Goal: Book appointment/travel/reservation

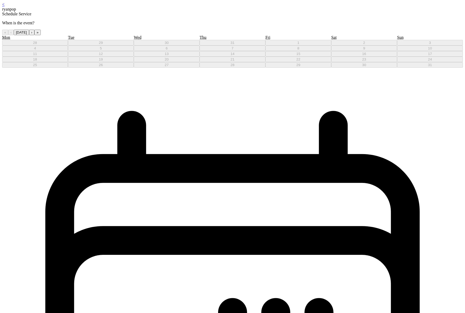
click at [34, 35] on button "›" at bounding box center [31, 33] width 5 height 6
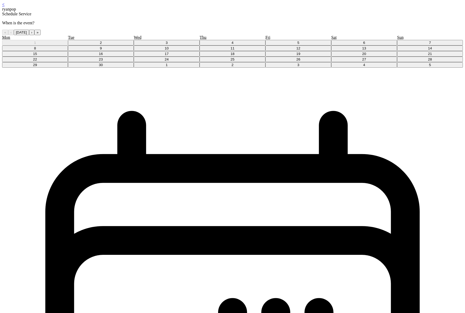
click at [237, 57] on button "18" at bounding box center [233, 54] width 66 height 6
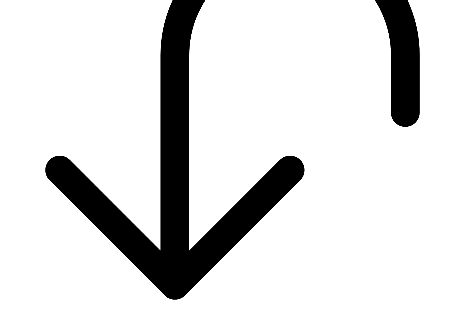
scroll to position [533, 0]
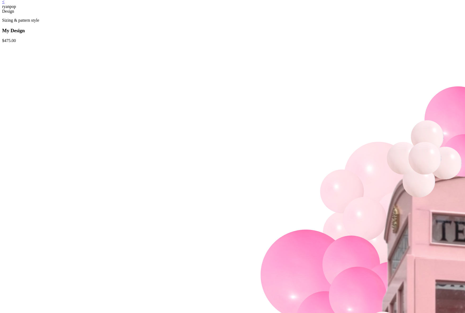
scroll to position [10, 0]
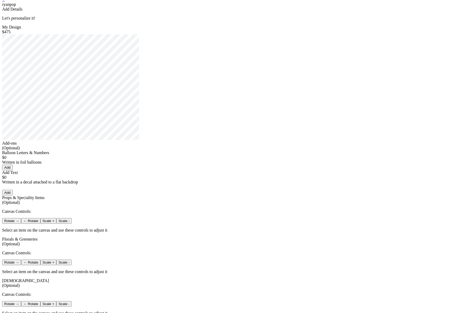
scroll to position [5, 0]
click at [13, 170] on button "Add" at bounding box center [7, 167] width 11 height 6
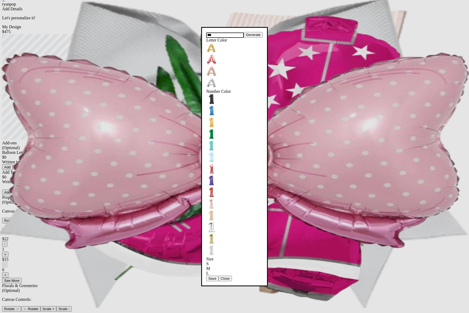
type input "***"
click at [217, 276] on button "Save" at bounding box center [212, 279] width 12 height 6
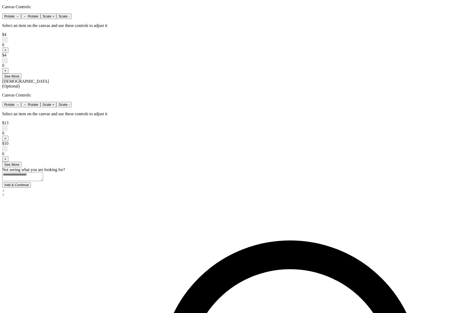
scroll to position [329, 0]
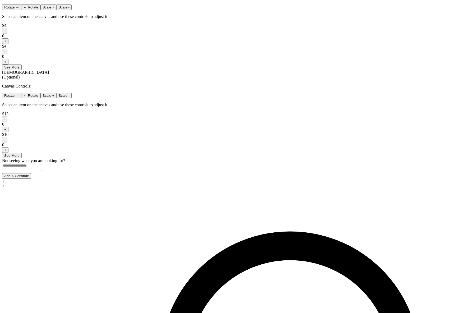
click at [31, 179] on button "Add & Continue" at bounding box center [16, 176] width 29 height 6
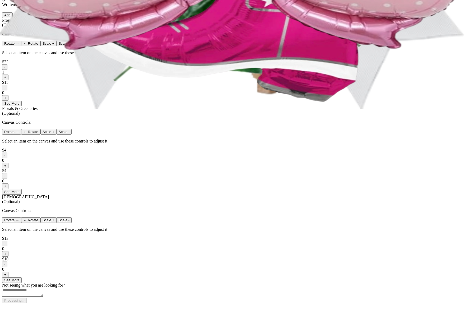
scroll to position [0, 0]
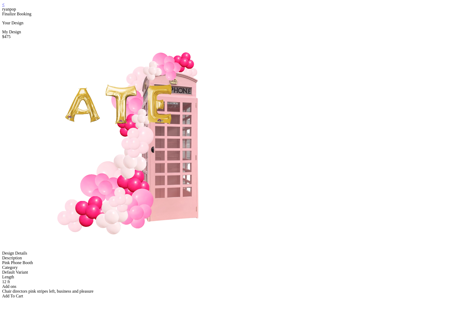
click at [4, 7] on link "<" at bounding box center [3, 4] width 2 height 4
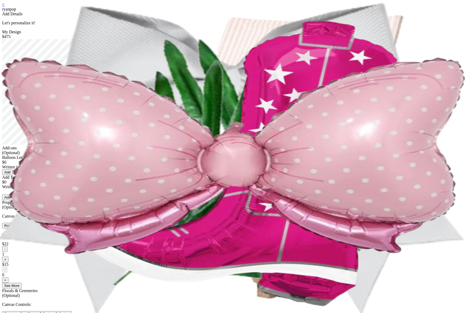
click at [13, 175] on button "Add" at bounding box center [7, 172] width 11 height 6
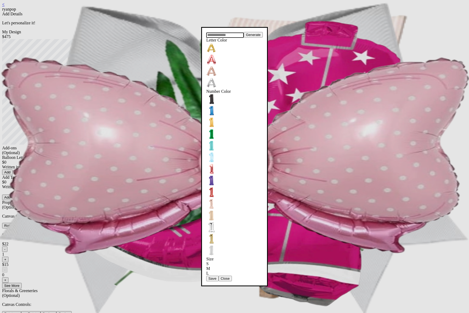
click at [210, 38] on input "text" at bounding box center [225, 35] width 38 height 5
type input "***"
click at [229, 38] on input "***" at bounding box center [225, 35] width 38 height 5
click at [218, 276] on button "Save" at bounding box center [212, 279] width 12 height 6
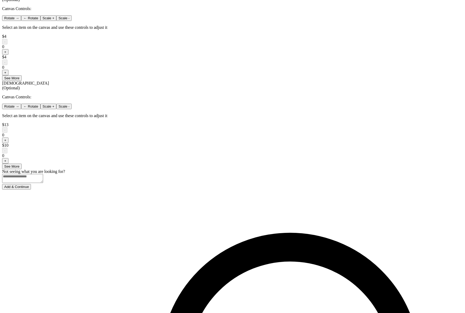
scroll to position [329, 0]
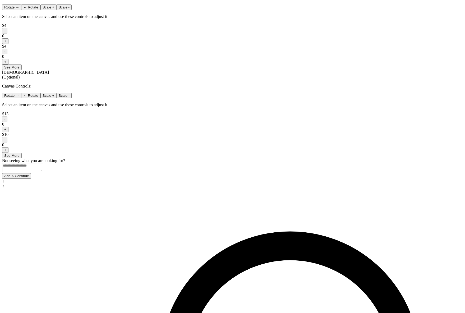
click at [31, 179] on button "Add & Continue" at bounding box center [16, 176] width 29 height 6
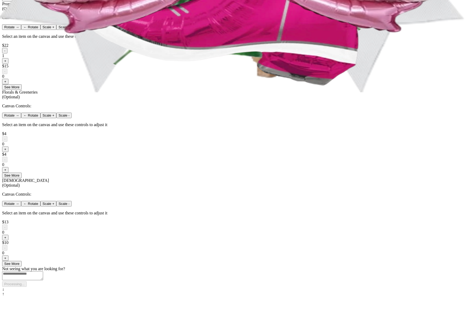
scroll to position [0, 0]
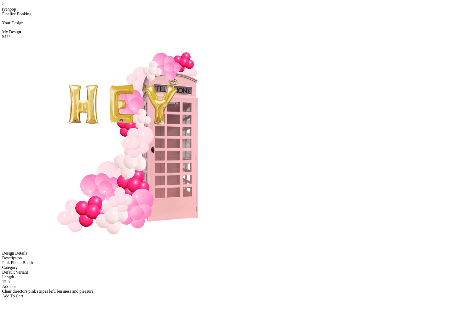
click at [155, 7] on div "< ryanpop" at bounding box center [232, 7] width 461 height 10
click at [4, 7] on link "<" at bounding box center [3, 4] width 2 height 4
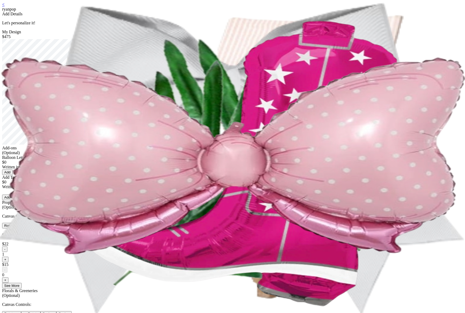
click at [13, 175] on button "Add" at bounding box center [7, 172] width 11 height 6
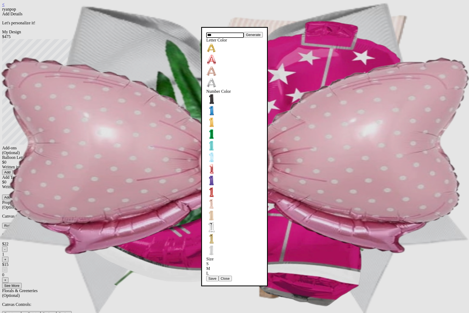
type input "***"
click at [218, 276] on button "Save" at bounding box center [212, 279] width 12 height 6
